Goal: Navigation & Orientation: Find specific page/section

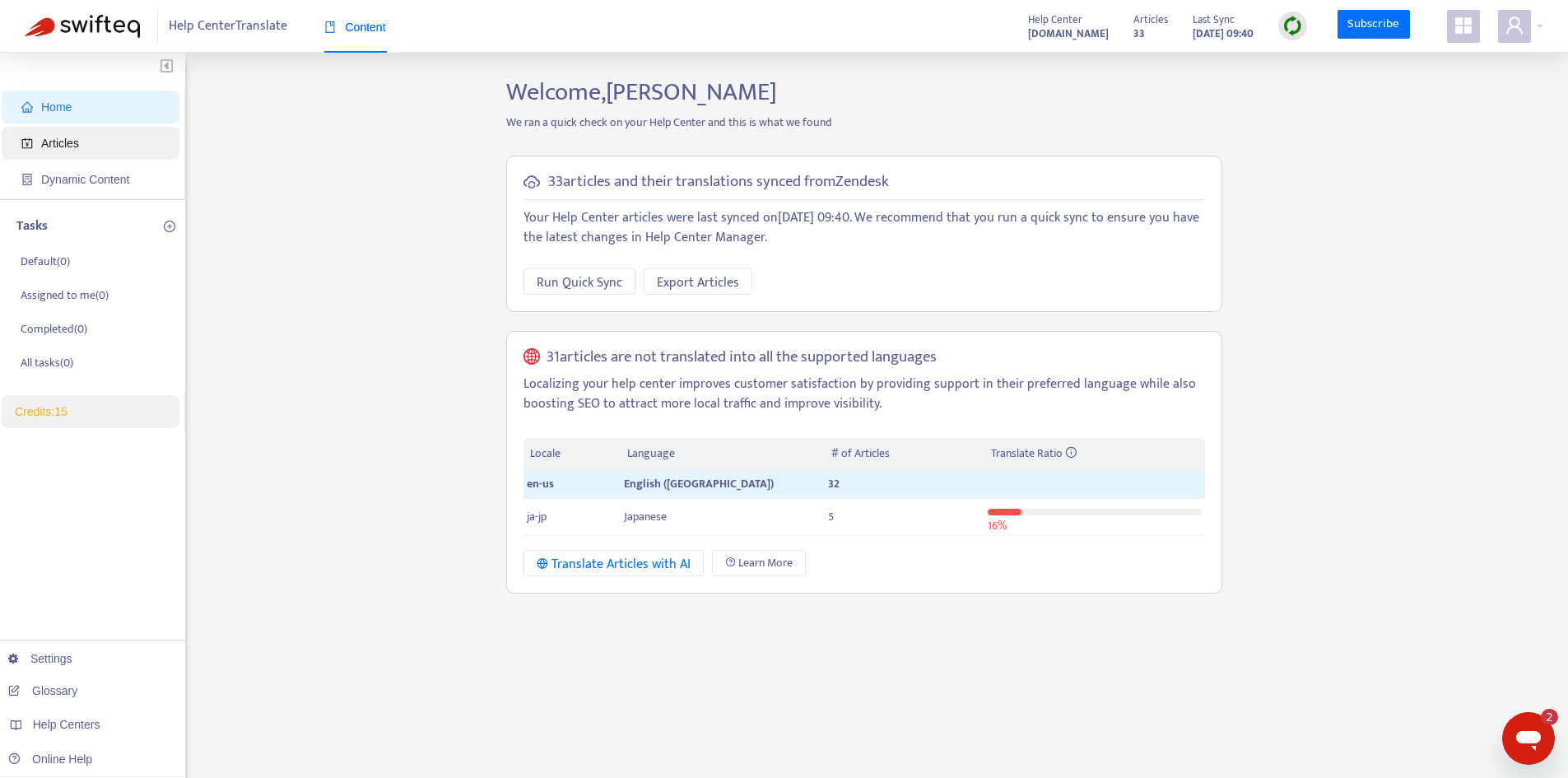
click at [66, 150] on span "Articles" at bounding box center [60, 142] width 38 height 13
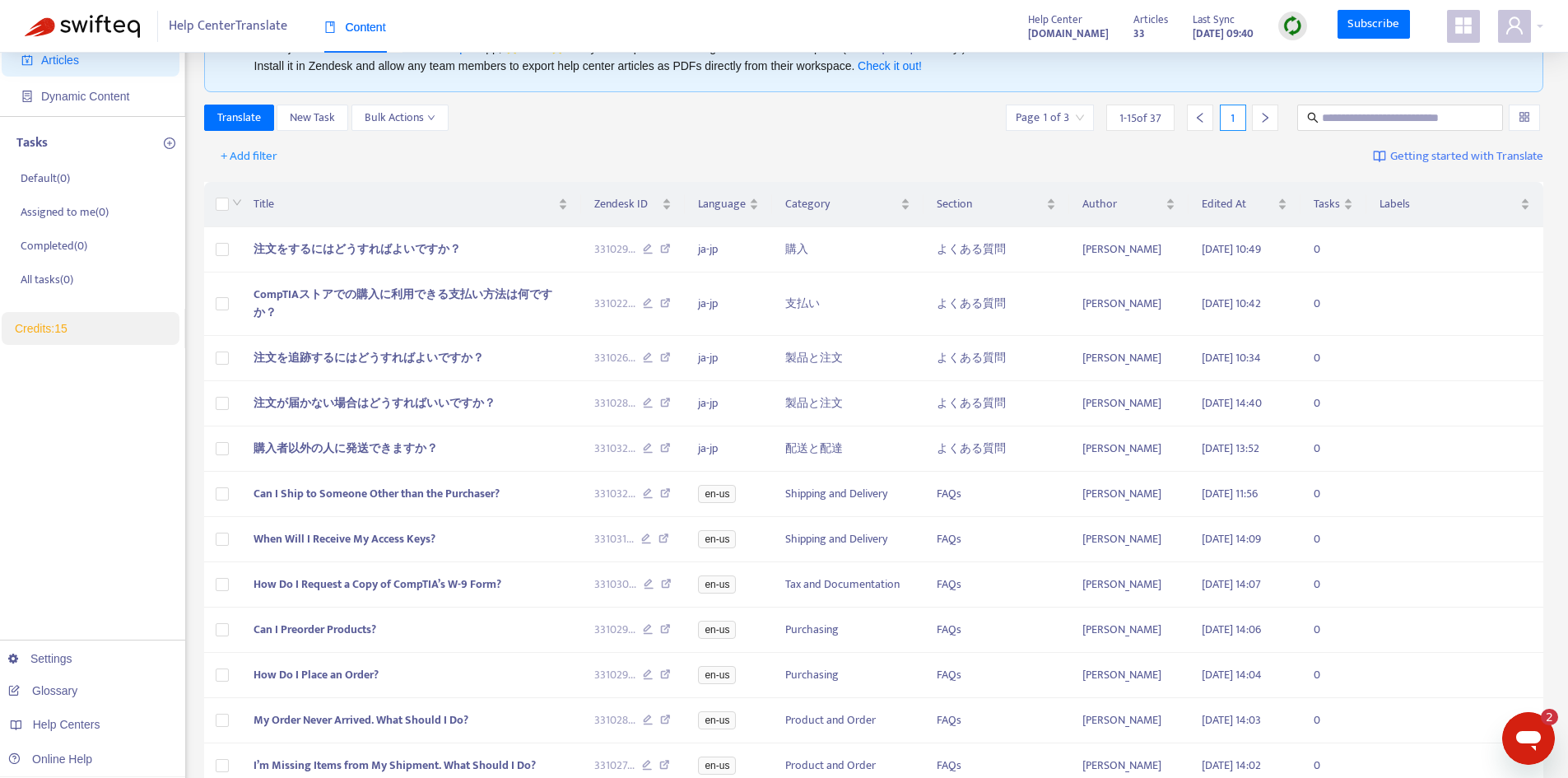
scroll to position [56, 0]
